Goal: Navigation & Orientation: Find specific page/section

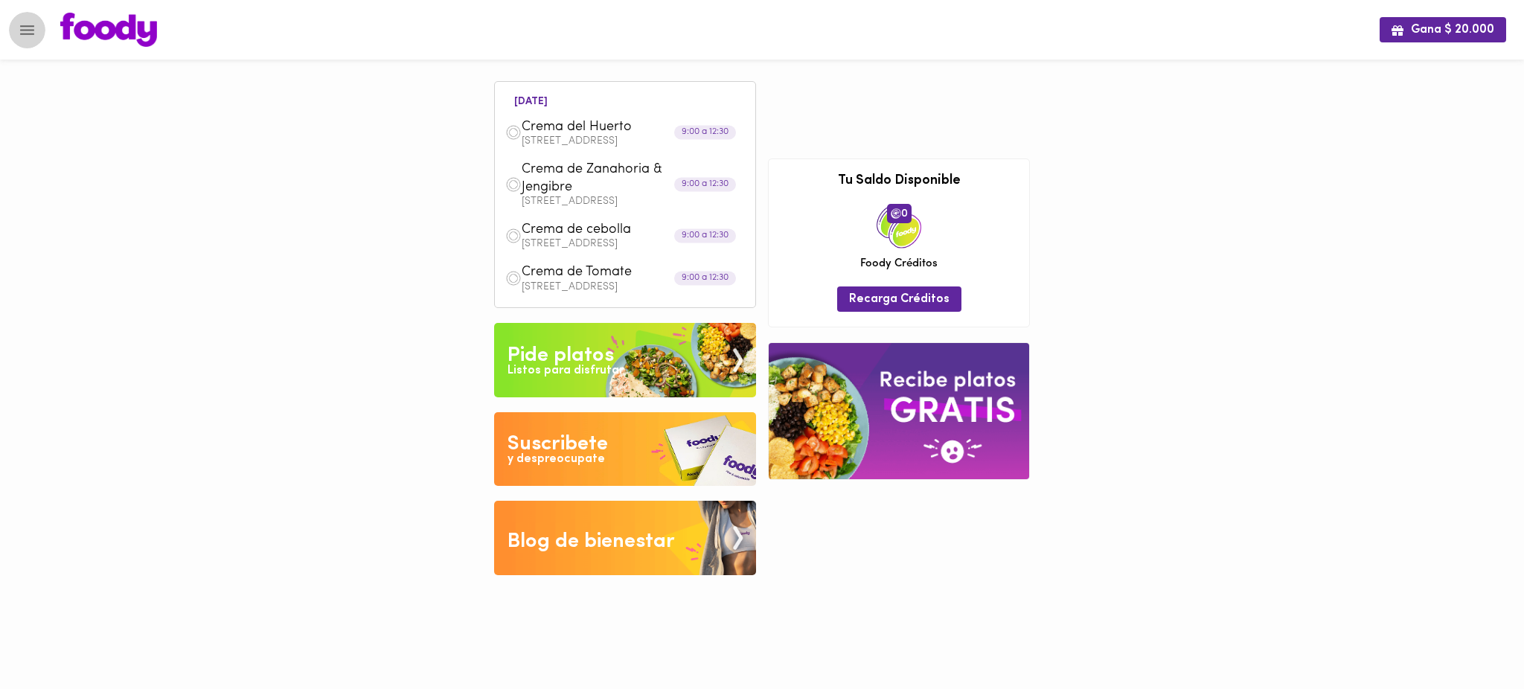
click at [29, 27] on icon "Menu" at bounding box center [27, 30] width 19 height 19
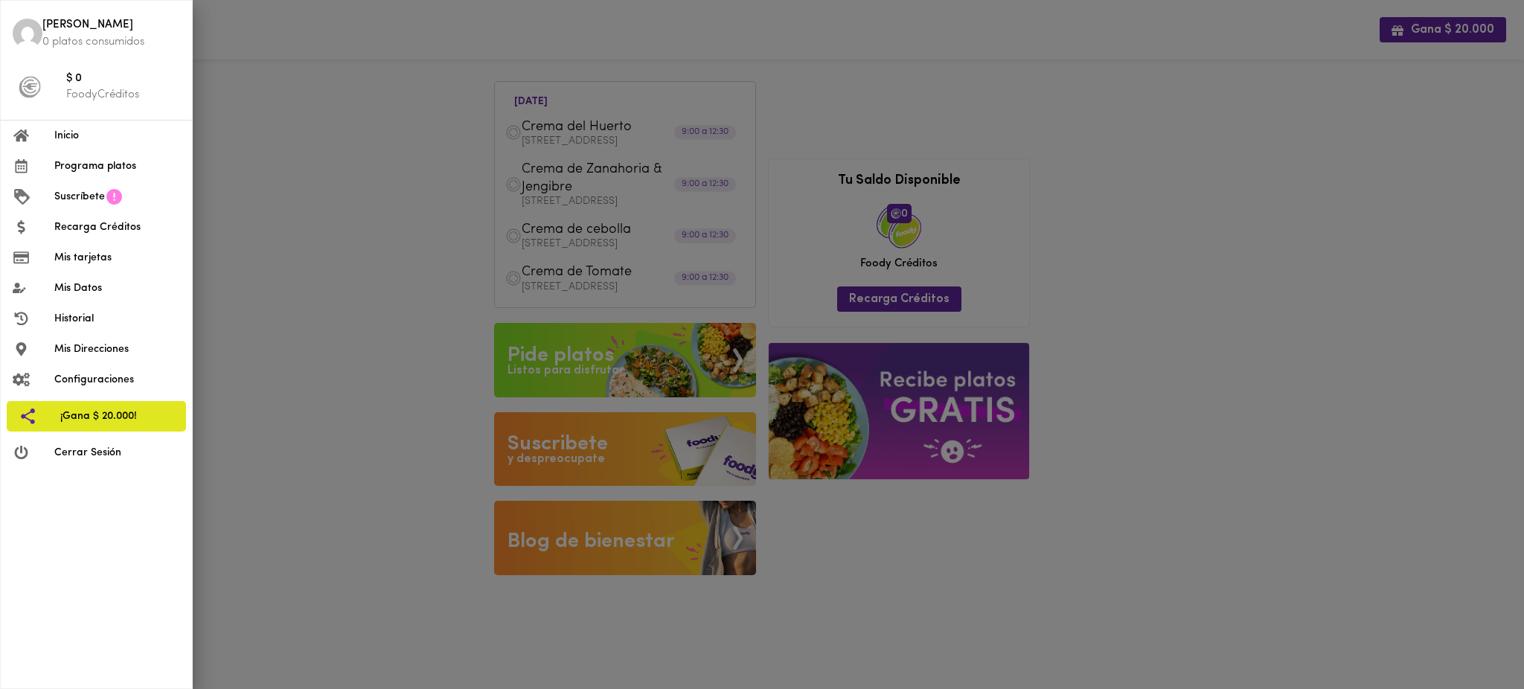
click at [284, 176] on div at bounding box center [762, 344] width 1524 height 689
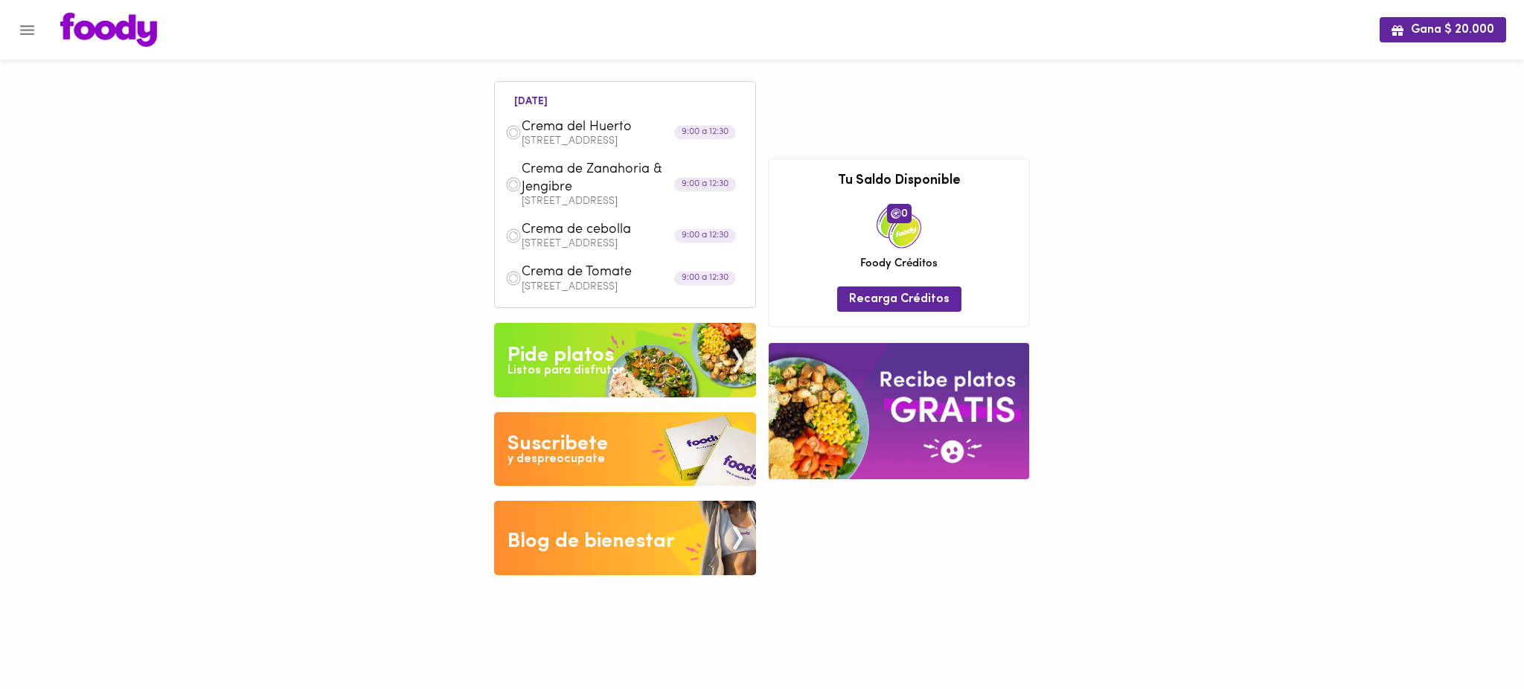
click at [402, 71] on div "Gana $ 20.000 [DATE] Crema [PERSON_NAME] Calle 23c 69c 20 To 5 Apt 203 9:00 a 1…" at bounding box center [762, 299] width 1524 height 598
click at [28, 30] on icon "Menu" at bounding box center [27, 30] width 14 height 10
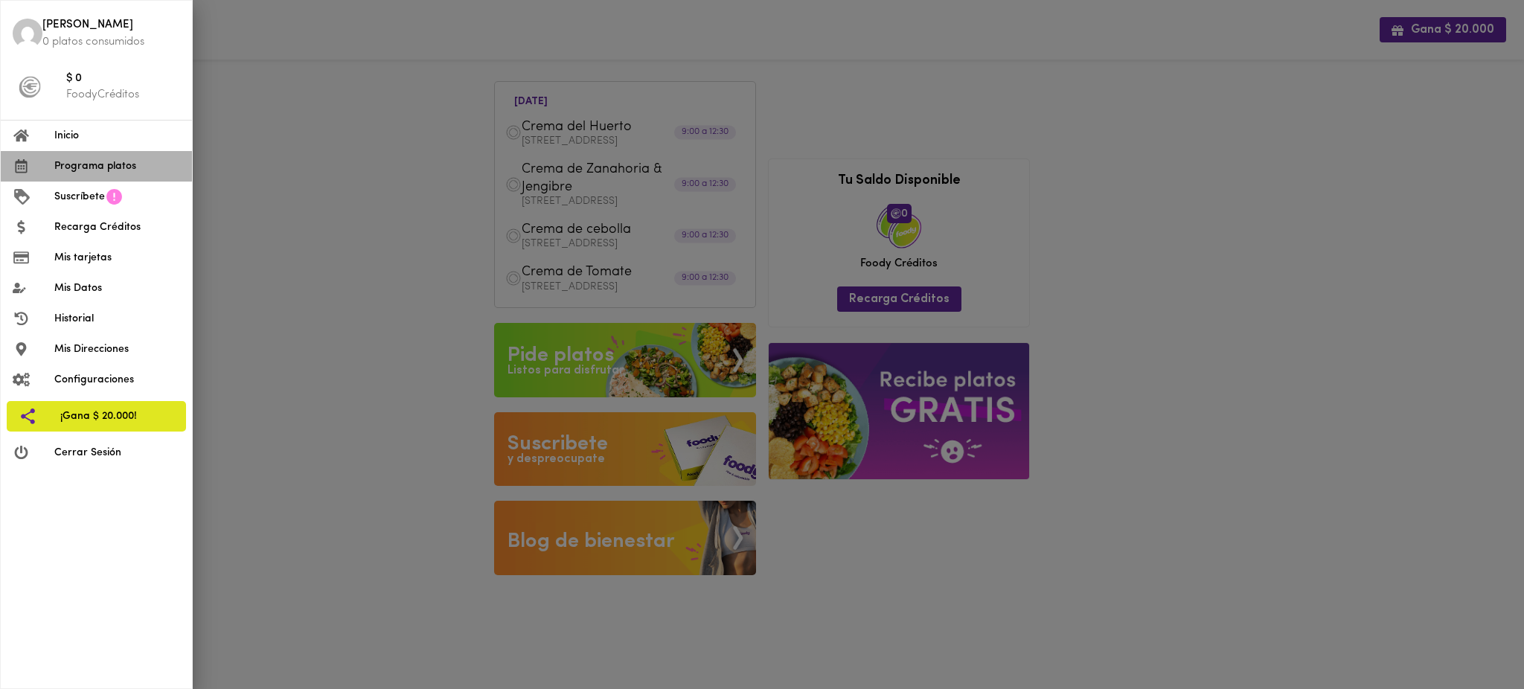
click at [115, 173] on span "Programa platos" at bounding box center [117, 167] width 126 height 16
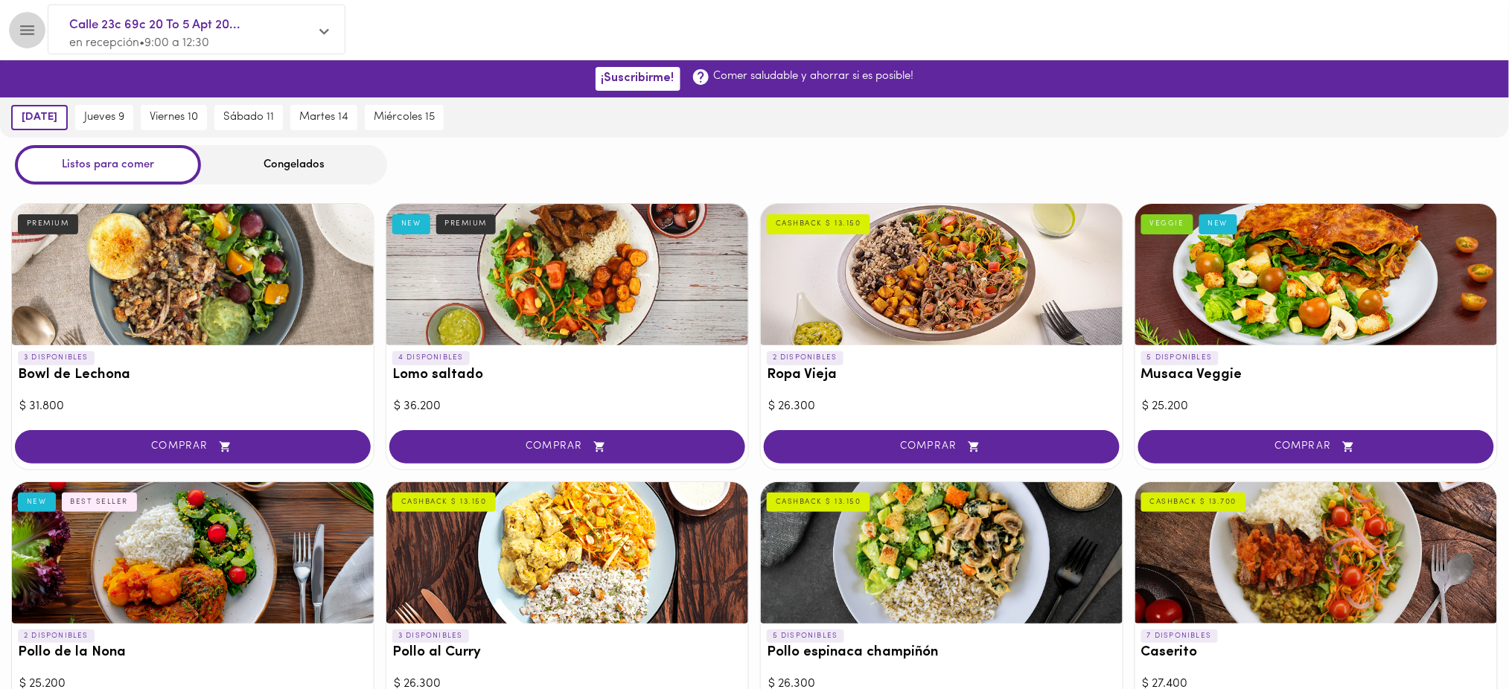
click at [26, 25] on icon "Menu" at bounding box center [27, 30] width 14 height 10
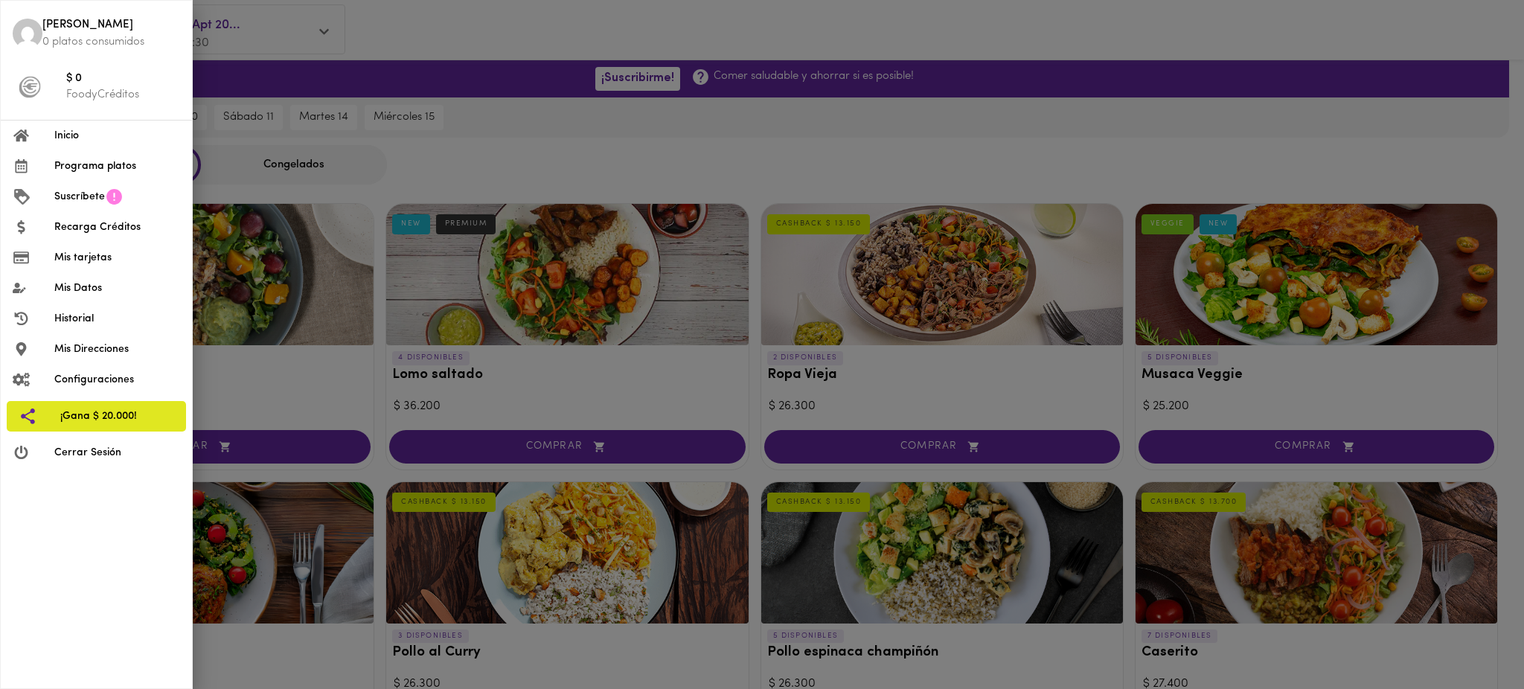
click at [433, 34] on div at bounding box center [762, 344] width 1524 height 689
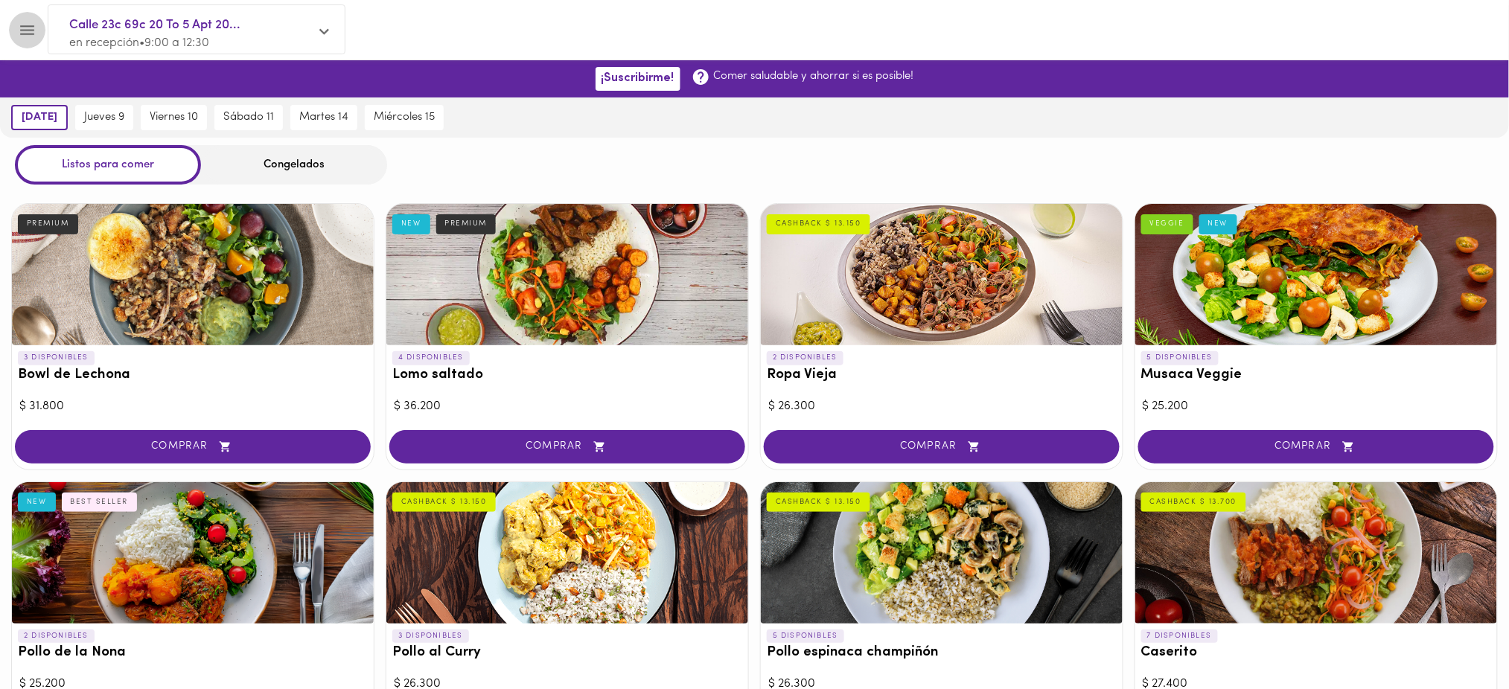
click at [20, 30] on icon "Menu" at bounding box center [27, 30] width 14 height 10
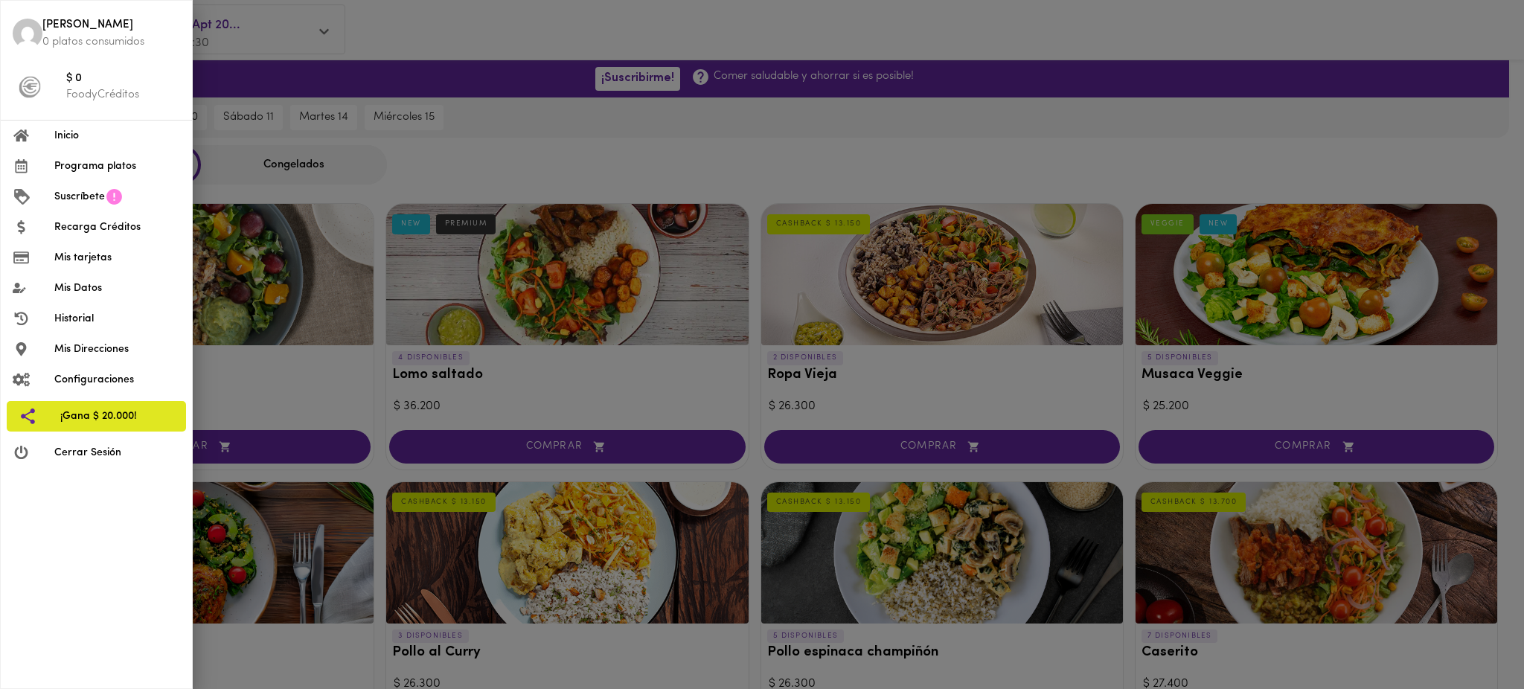
click at [90, 141] on span "Inicio" at bounding box center [117, 136] width 126 height 16
